Goal: Transaction & Acquisition: Download file/media

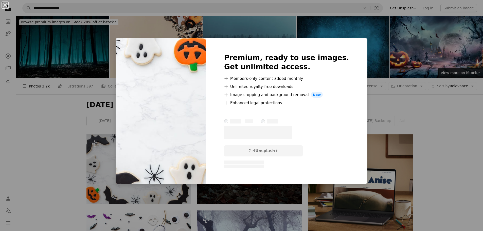
scroll to position [55, 0]
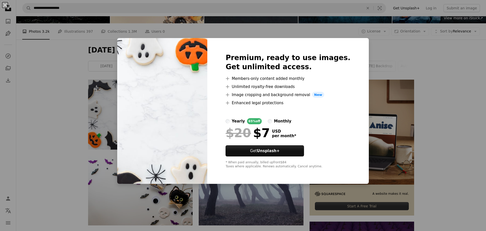
click at [60, 104] on div "An X shape Premium, ready to use images. Get unlimited access. A plus sign Memb…" at bounding box center [243, 115] width 486 height 231
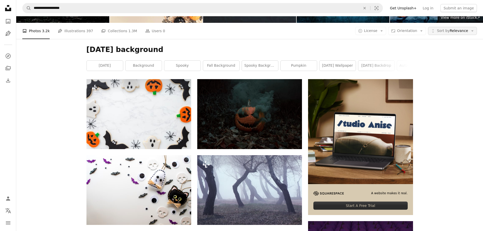
click at [434, 29] on icon "Unfold" at bounding box center [432, 31] width 5 height 5
click at [409, 33] on span "Orientation" at bounding box center [407, 31] width 20 height 4
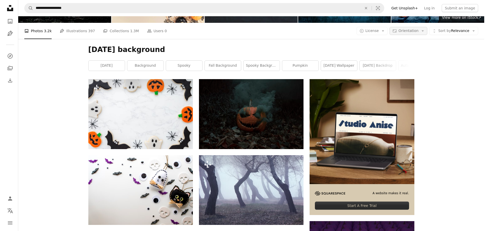
scroll to position [0, 0]
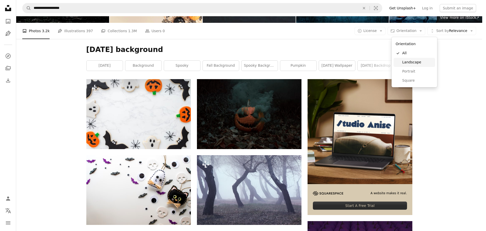
click at [408, 63] on span "Landscape" at bounding box center [418, 62] width 31 height 5
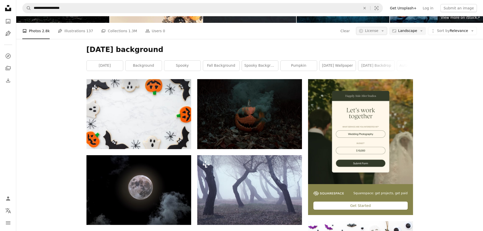
click at [377, 33] on span "License" at bounding box center [371, 31] width 13 height 4
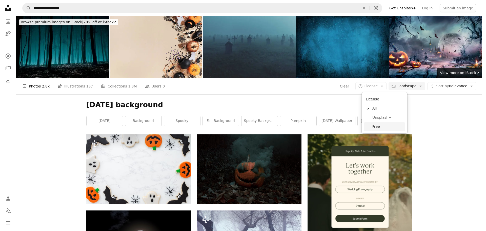
click at [374, 125] on span "Free" at bounding box center [388, 126] width 31 height 5
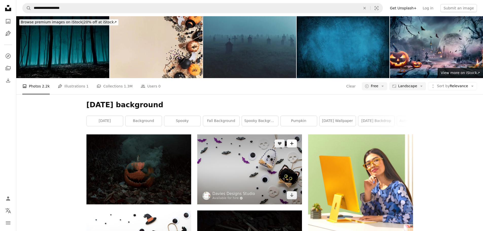
scroll to position [3, 0]
click at [290, 194] on icon "Arrow pointing down" at bounding box center [292, 195] width 4 height 6
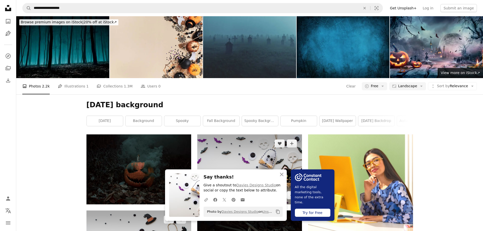
scroll to position [127, 0]
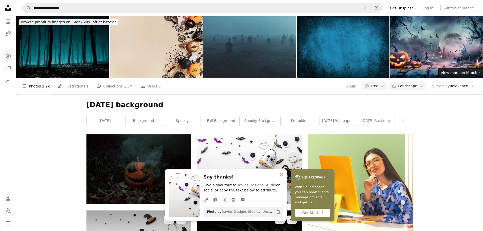
scroll to position [279, 0]
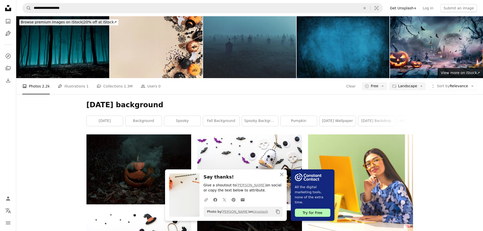
scroll to position [361, 0]
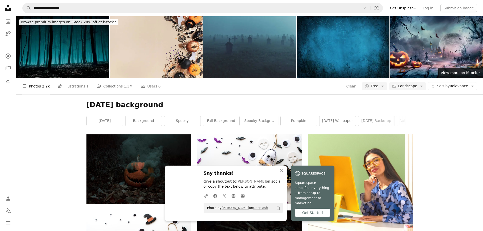
scroll to position [439, 0]
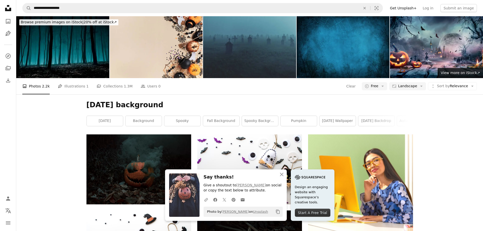
scroll to position [498, 0]
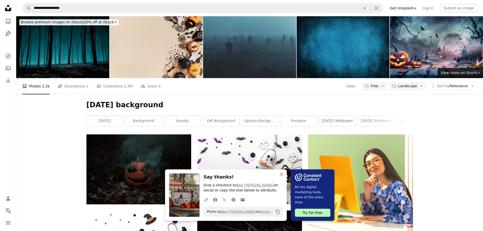
scroll to position [601, 0]
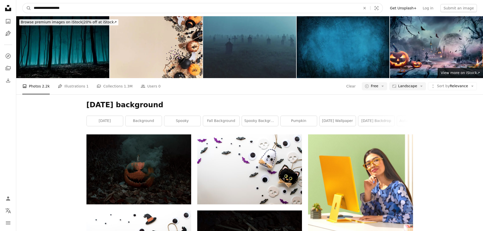
click at [108, 12] on input "**********" at bounding box center [195, 8] width 328 height 10
type input "*"
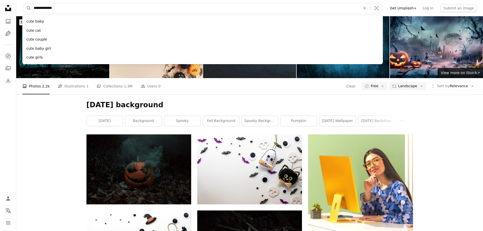
type input "**********"
click at [23, 3] on button "A magnifying glass" at bounding box center [27, 8] width 9 height 10
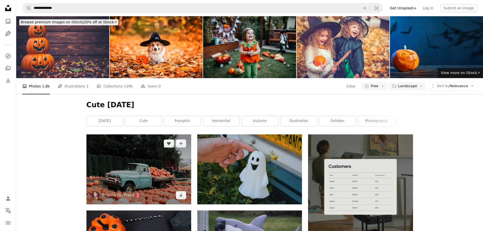
scroll to position [226, 0]
